Goal: Task Accomplishment & Management: Manage account settings

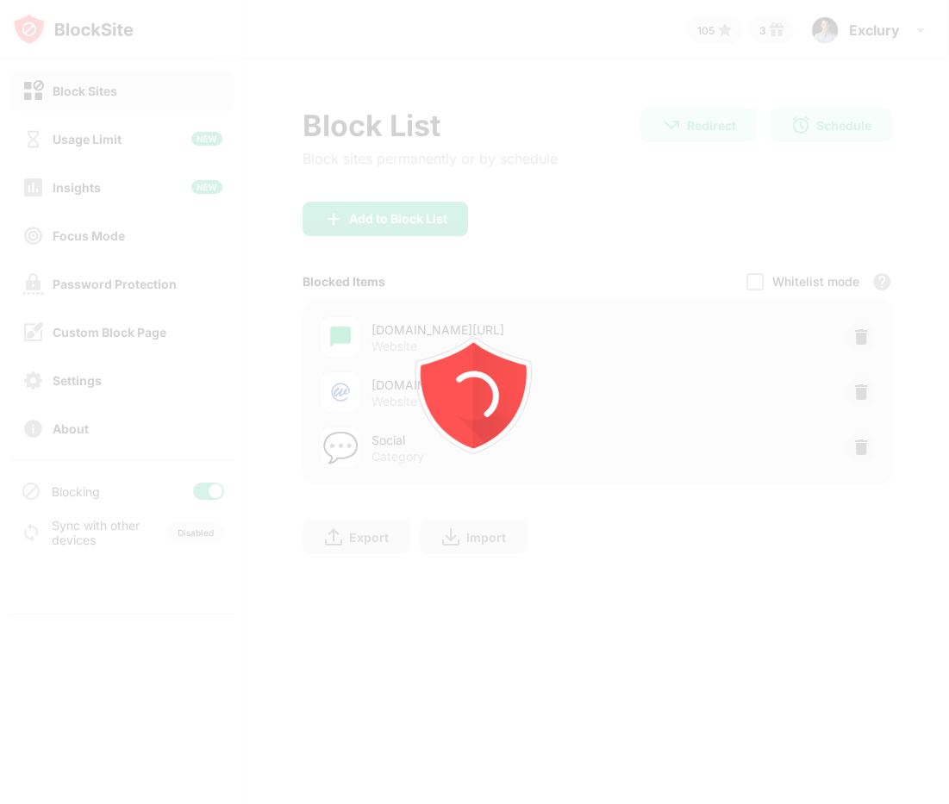
click at [851, 452] on div at bounding box center [474, 402] width 949 height 804
click at [858, 451] on img at bounding box center [860, 447] width 17 height 17
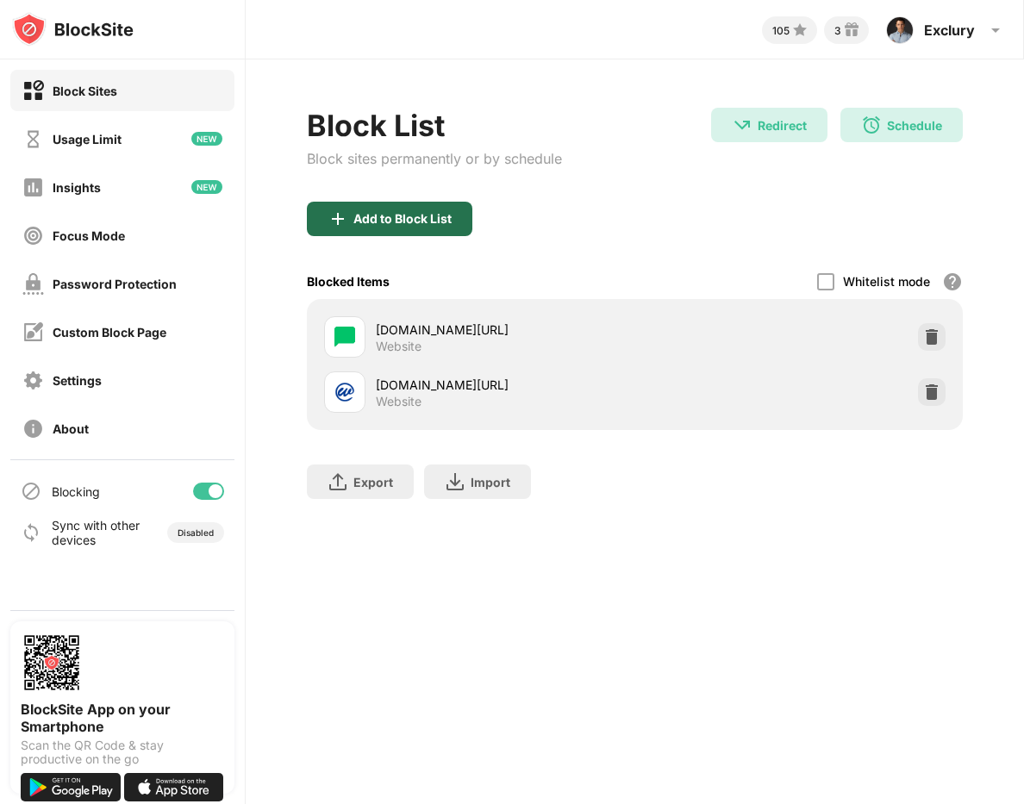
click at [339, 211] on img at bounding box center [337, 218] width 21 height 21
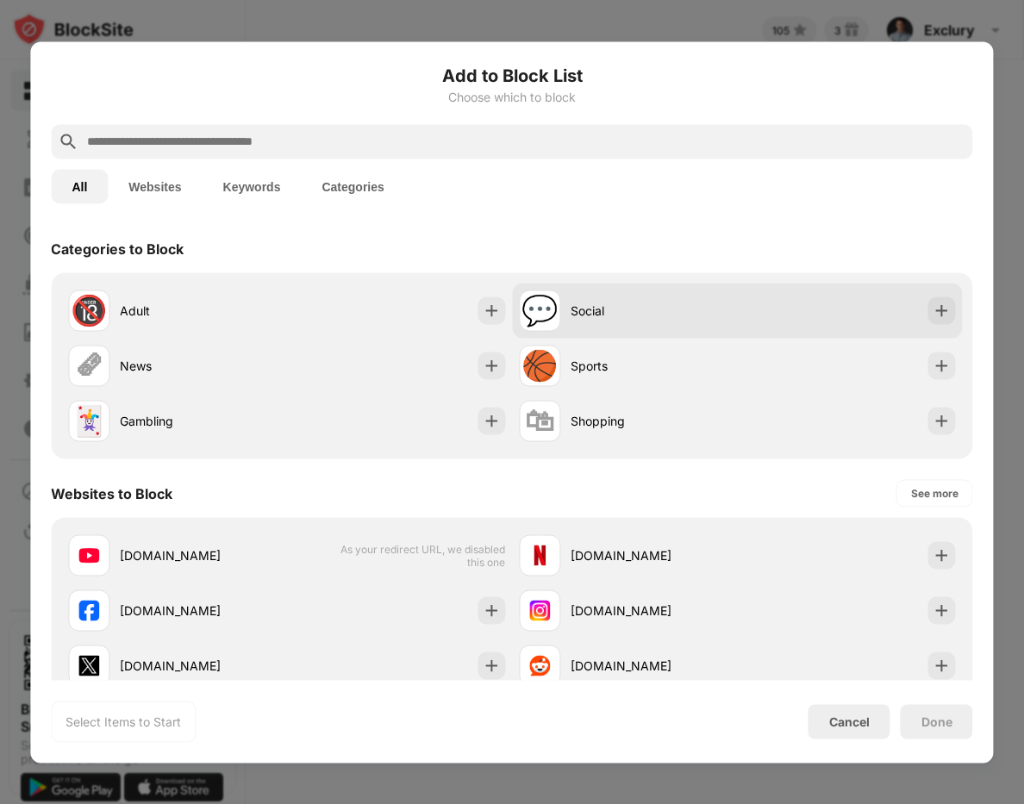
click at [574, 323] on div "💬 Social" at bounding box center [628, 309] width 218 height 41
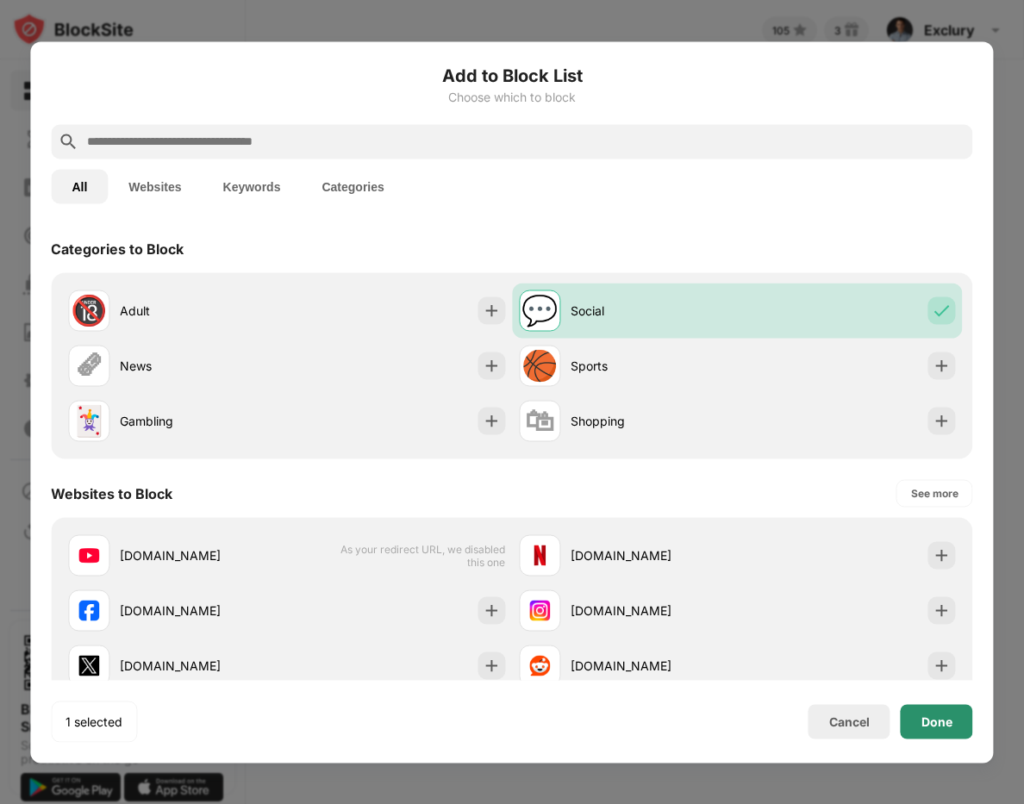
click at [926, 716] on div "Done" at bounding box center [936, 721] width 31 height 14
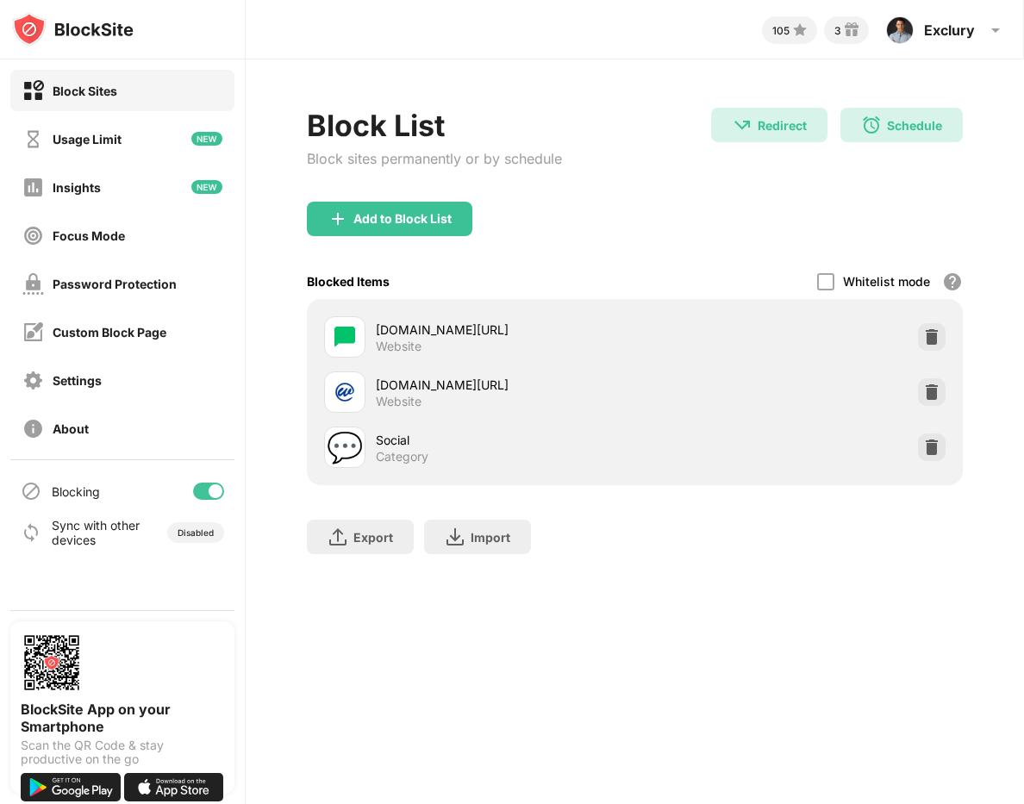
click at [549, 139] on div "Block List" at bounding box center [434, 125] width 255 height 35
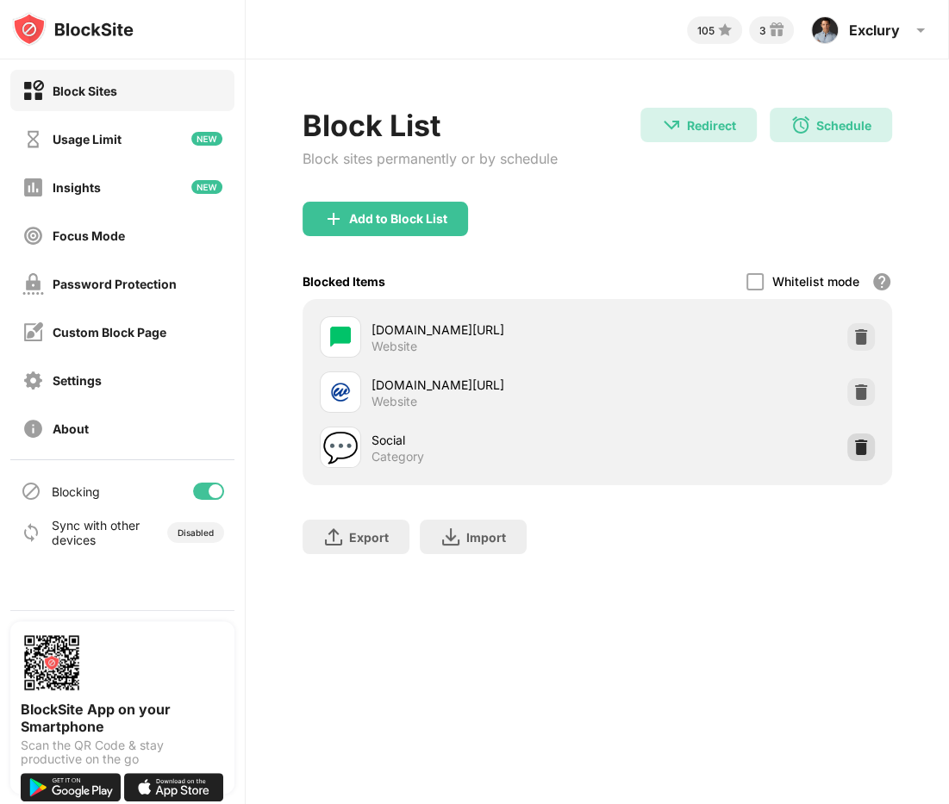
click at [856, 445] on img at bounding box center [860, 447] width 17 height 17
